Goal: Task Accomplishment & Management: Manage account settings

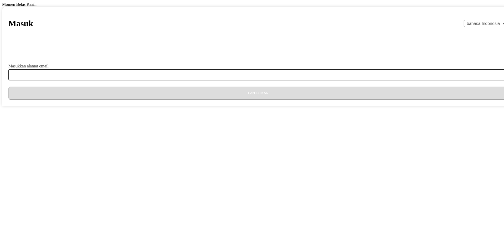
select select "id"
click at [235, 80] on input "Masukkan alamat email" at bounding box center [261, 74] width 506 height 11
type input "[EMAIL_ADDRESS][DOMAIN_NAME]"
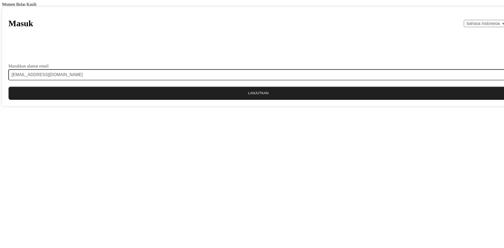
click at [258, 100] on button "Lanjutkan" at bounding box center [258, 93] width 500 height 13
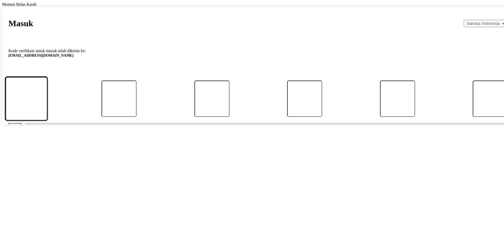
click at [47, 120] on input "Kode" at bounding box center [26, 98] width 42 height 43
type input "4"
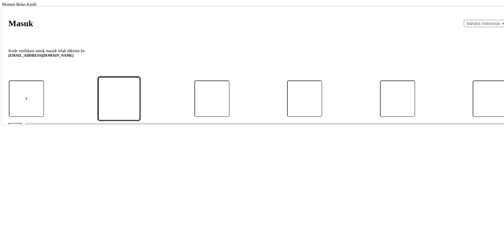
type input "9"
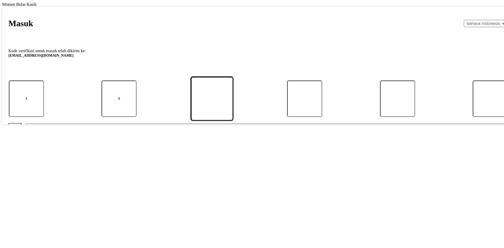
type input "6"
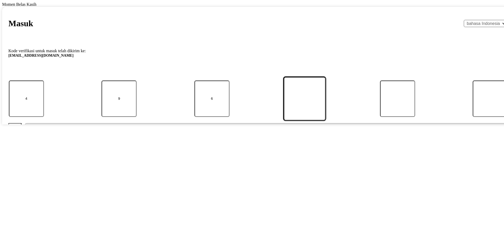
type input "6"
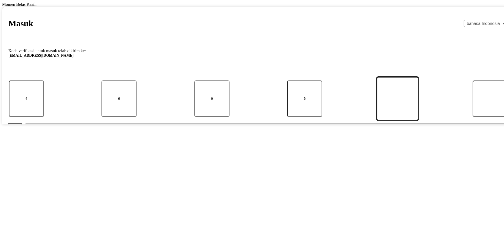
type input "0"
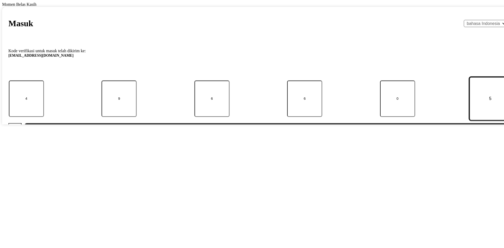
type input "5"
click at [25, 123] on button "Kirim" at bounding box center [266, 129] width 483 height 13
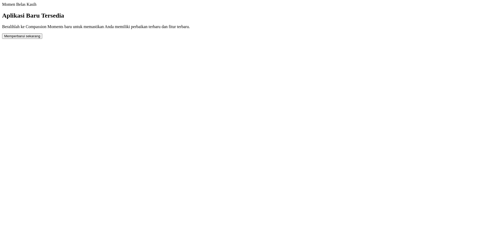
click at [42, 39] on button "Memperbarui sekarang" at bounding box center [22, 36] width 40 height 6
